Goal: Task Accomplishment & Management: Manage account settings

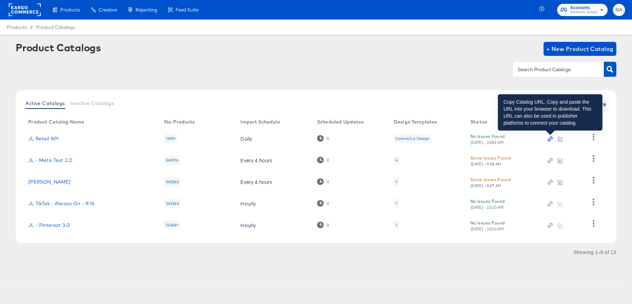
click at [551, 137] on icon "button" at bounding box center [550, 138] width 5 height 5
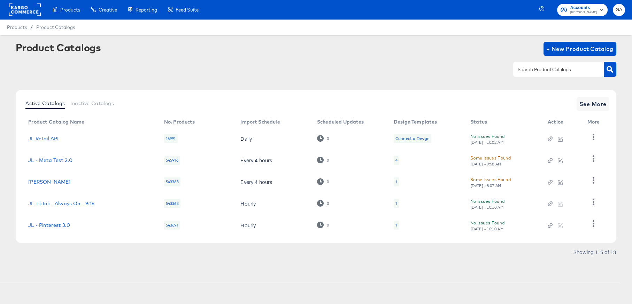
click at [45, 137] on link "JL Retail API" at bounding box center [43, 139] width 30 height 6
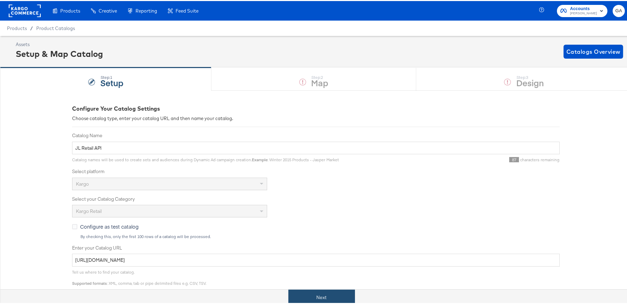
click at [302, 296] on button "Next" at bounding box center [322, 296] width 67 height 16
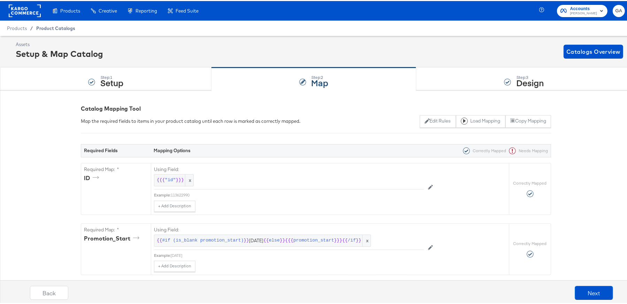
click at [46, 26] on span "Product Catalogs" at bounding box center [55, 27] width 39 height 6
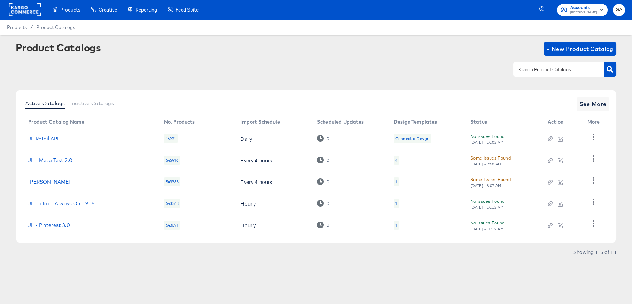
click at [51, 138] on link "JL Retail API" at bounding box center [43, 139] width 30 height 6
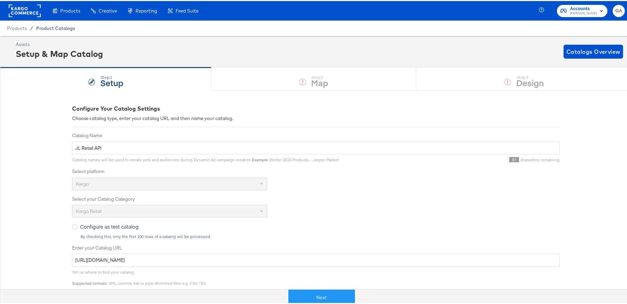
click at [47, 29] on span "Product Catalogs" at bounding box center [55, 27] width 39 height 6
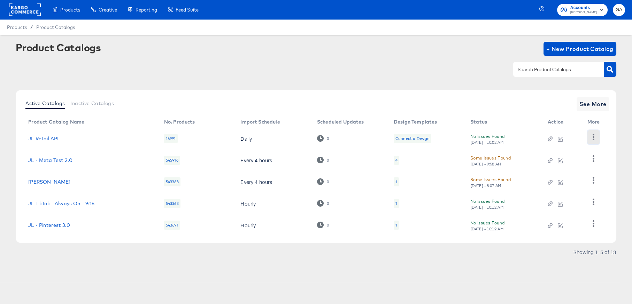
click at [593, 134] on icon "button" at bounding box center [594, 136] width 2 height 7
click at [564, 160] on div "HUD Checks (Internal)" at bounding box center [565, 162] width 70 height 11
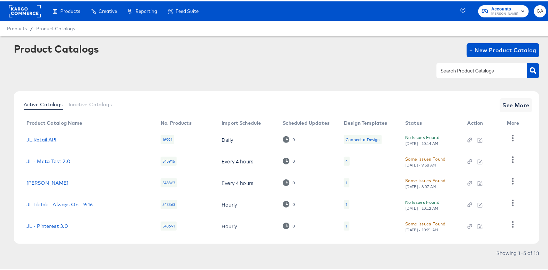
click at [50, 139] on link "JL Retail API" at bounding box center [41, 139] width 30 height 6
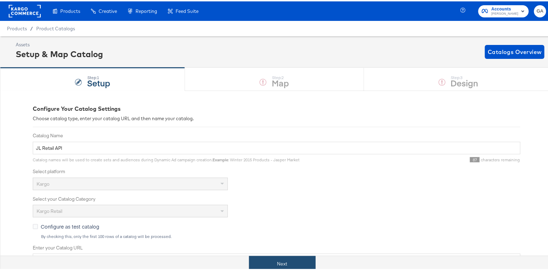
click at [271, 256] on button "Next" at bounding box center [282, 263] width 67 height 16
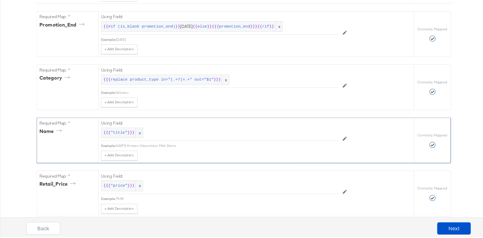
scroll to position [253, 0]
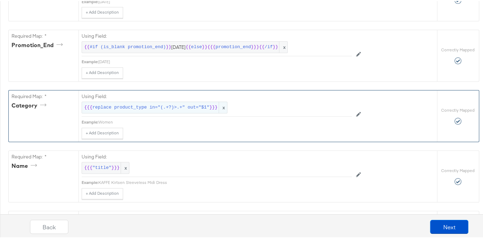
click at [134, 103] on span "replace product_type in="(.+?)>.+" out="$1"" at bounding box center [150, 106] width 117 height 7
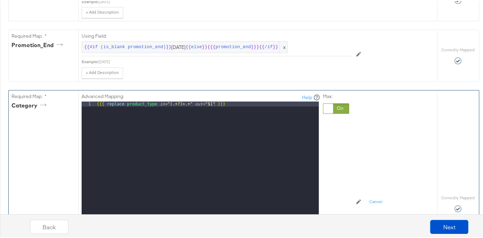
click at [356, 146] on div "Advanced Mapping: Help 1 {{{ replace product_type in= "(.+?)>.+" out= "$1" }}} …" at bounding box center [234, 200] width 305 height 223
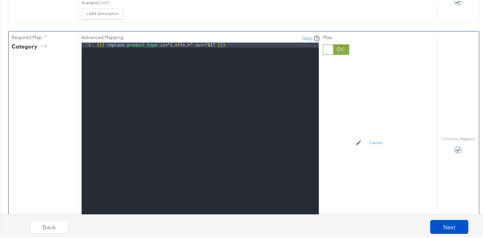
scroll to position [337, 0]
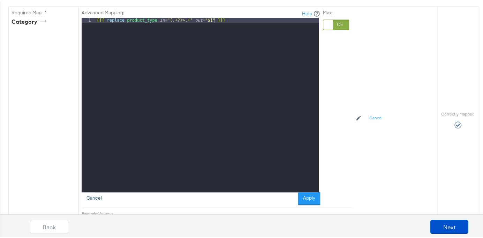
click at [87, 193] on button "Cancel" at bounding box center [94, 197] width 25 height 13
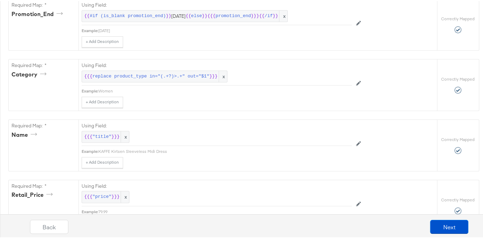
scroll to position [281, 0]
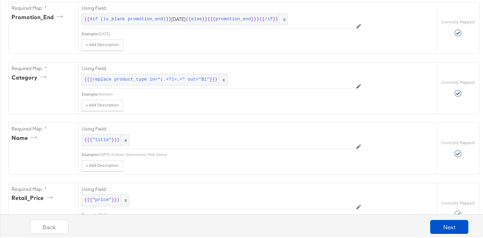
drag, startPoint x: 117, startPoint y: 90, endPoint x: 97, endPoint y: 93, distance: 20.9
click at [98, 93] on div "Women" at bounding box center [224, 93] width 253 height 6
click at [218, 79] on span "x" at bounding box center [222, 78] width 8 height 11
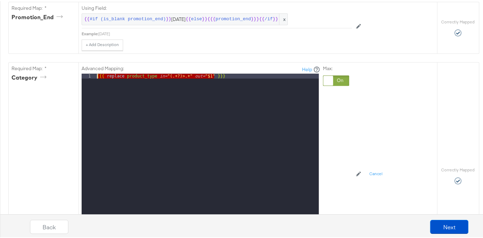
drag, startPoint x: 215, startPoint y: 76, endPoint x: 91, endPoint y: 61, distance: 125.2
click at [91, 61] on div "Advanced Mapping: Help 1 {{{ replace product_type in= "(.+?)>.+" out= "$1" }}} …" at bounding box center [217, 161] width 270 height 201
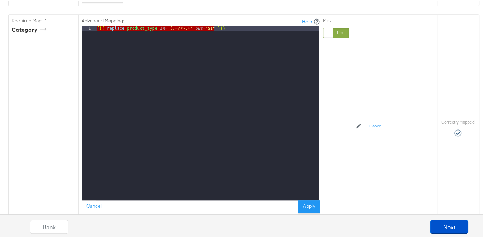
scroll to position [365, 0]
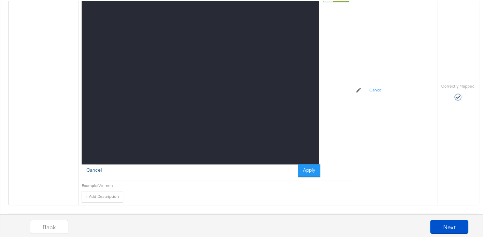
click at [92, 167] on button "Cancel" at bounding box center [94, 169] width 25 height 13
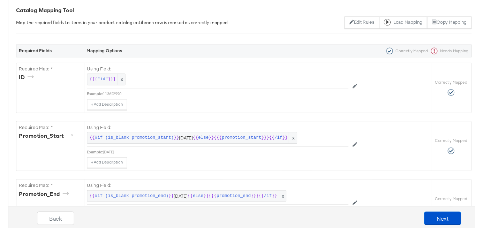
scroll to position [0, 0]
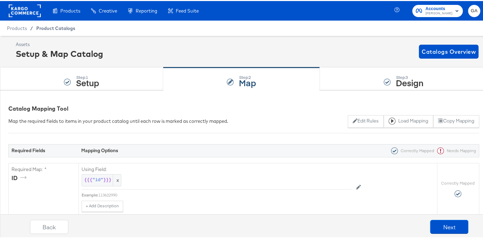
click at [57, 26] on span "Product Catalogs" at bounding box center [55, 27] width 39 height 6
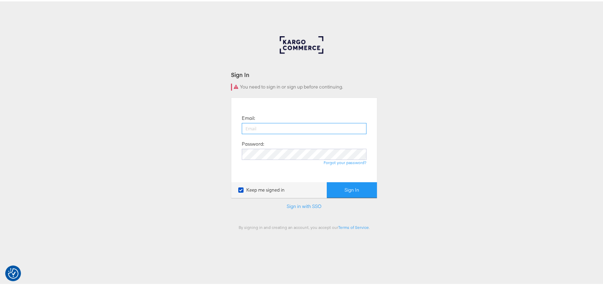
type input "george.aguila@kargo.com"
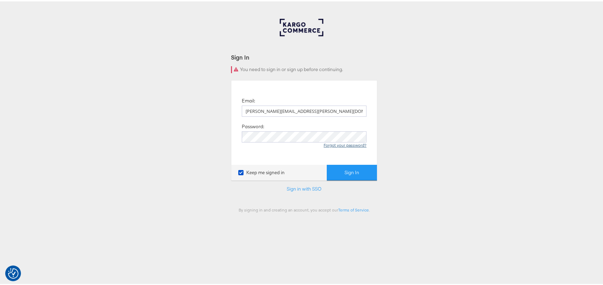
scroll to position [35, 0]
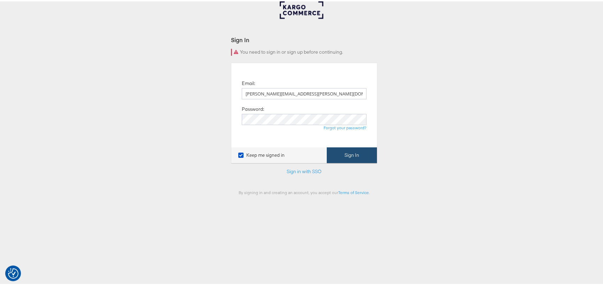
click at [337, 150] on button "Sign In" at bounding box center [352, 154] width 50 height 16
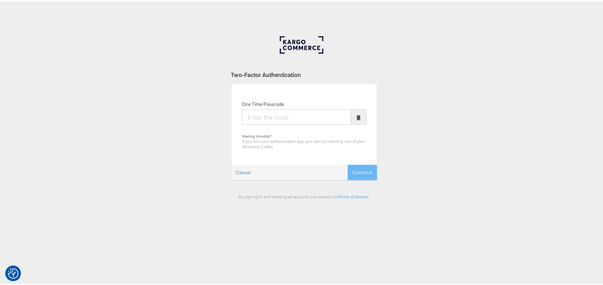
click at [289, 118] on input "One Time Passcode" at bounding box center [296, 115] width 109 height 15
type input "131622"
click at [361, 172] on button "Continue" at bounding box center [362, 171] width 29 height 16
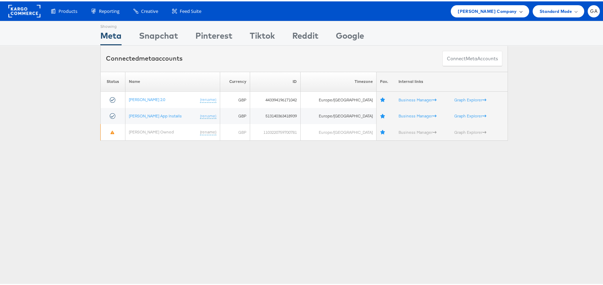
click at [485, 14] on div "[PERSON_NAME] Company" at bounding box center [490, 10] width 78 height 12
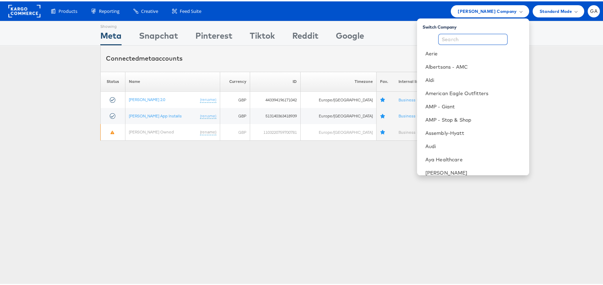
click at [452, 35] on input "text" at bounding box center [472, 37] width 69 height 11
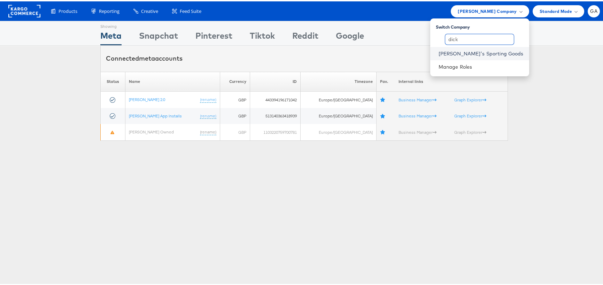
type input "dick"
click at [476, 52] on link "[PERSON_NAME]'s Sporting Goods" at bounding box center [481, 52] width 85 height 7
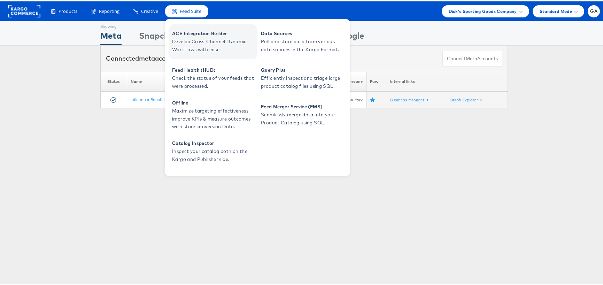
click at [183, 34] on span "ACE Integration Builder" at bounding box center [214, 32] width 84 height 8
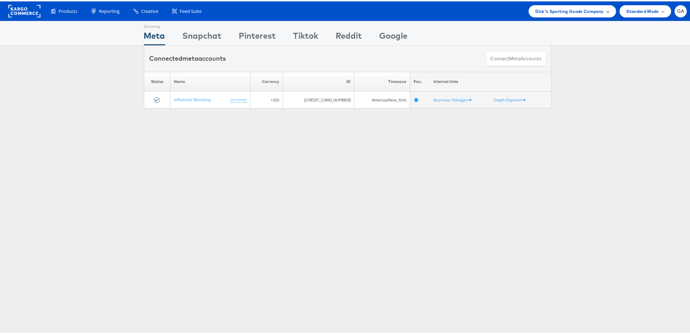
click at [552, 11] on span "Dick's Sporting Goods Company" at bounding box center [570, 9] width 68 height 7
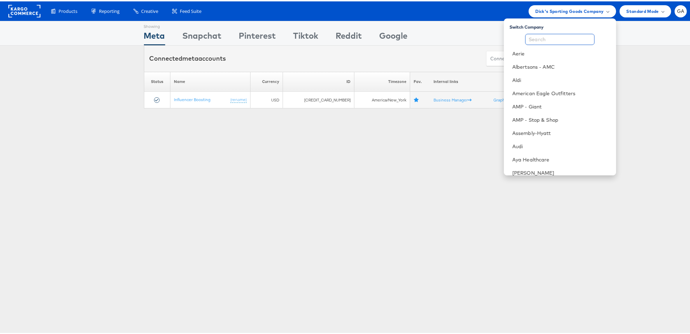
click at [547, 34] on input "text" at bounding box center [559, 37] width 69 height 11
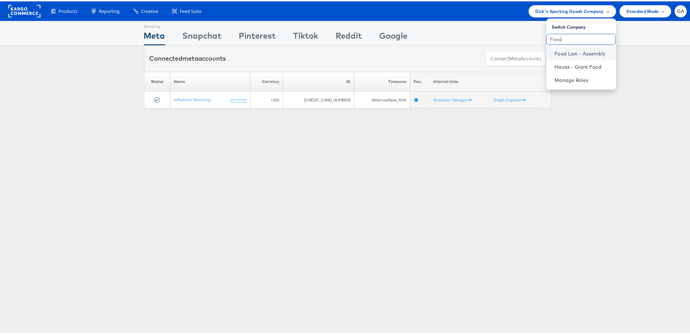
type input "Food"
click at [555, 54] on link "Food Lion - Assembly" at bounding box center [583, 52] width 56 height 7
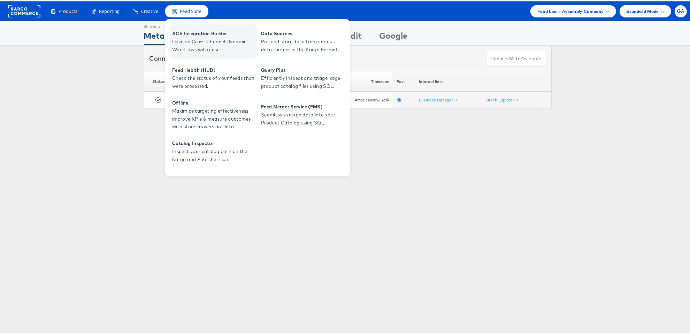
click at [191, 38] on span "Develop Cross-Channel Dynamic Workflows with ease." at bounding box center [214, 44] width 84 height 16
